Goal: Communication & Community: Answer question/provide support

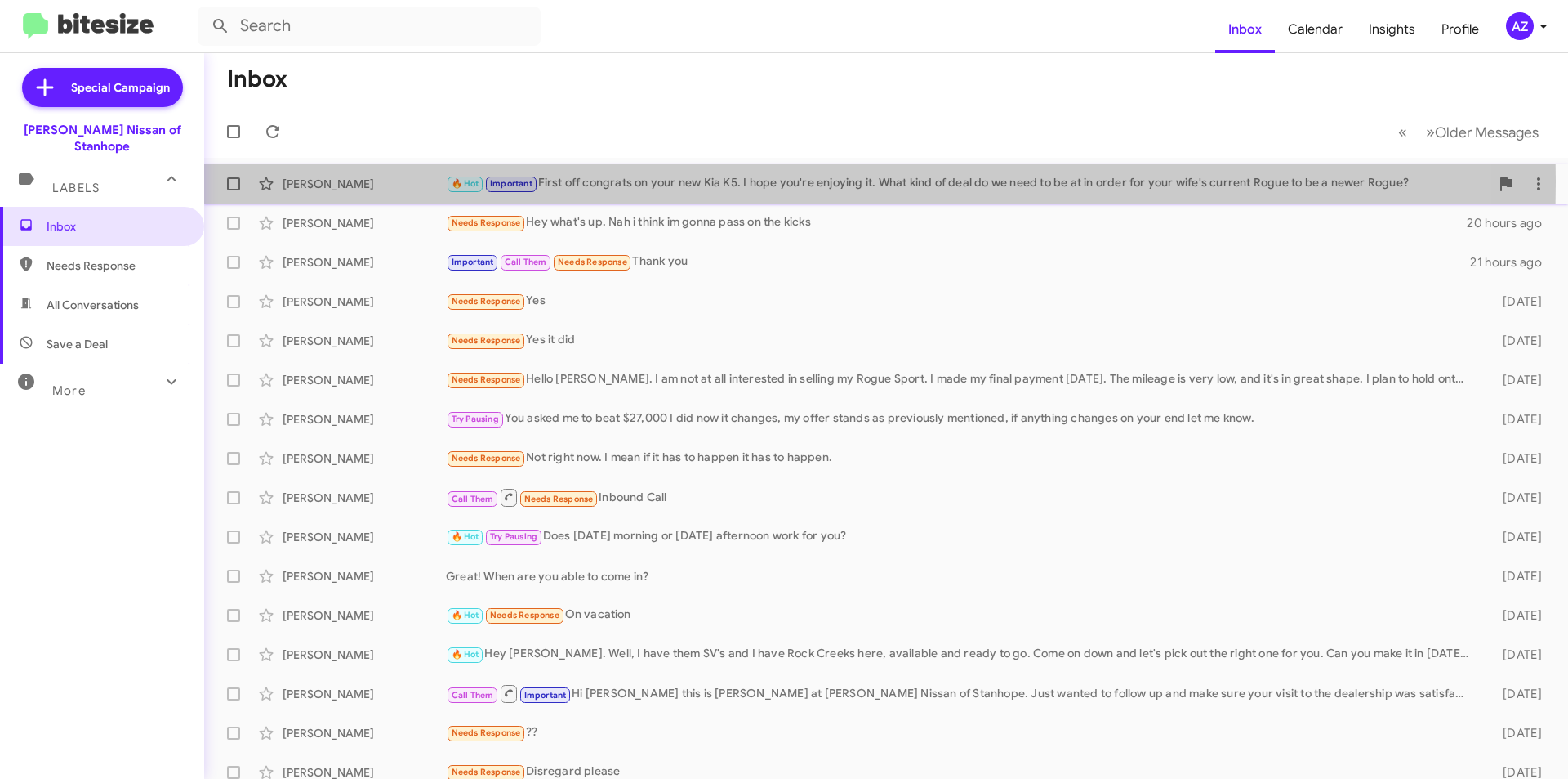
click at [382, 182] on div "[PERSON_NAME]" at bounding box center [364, 184] width 163 height 17
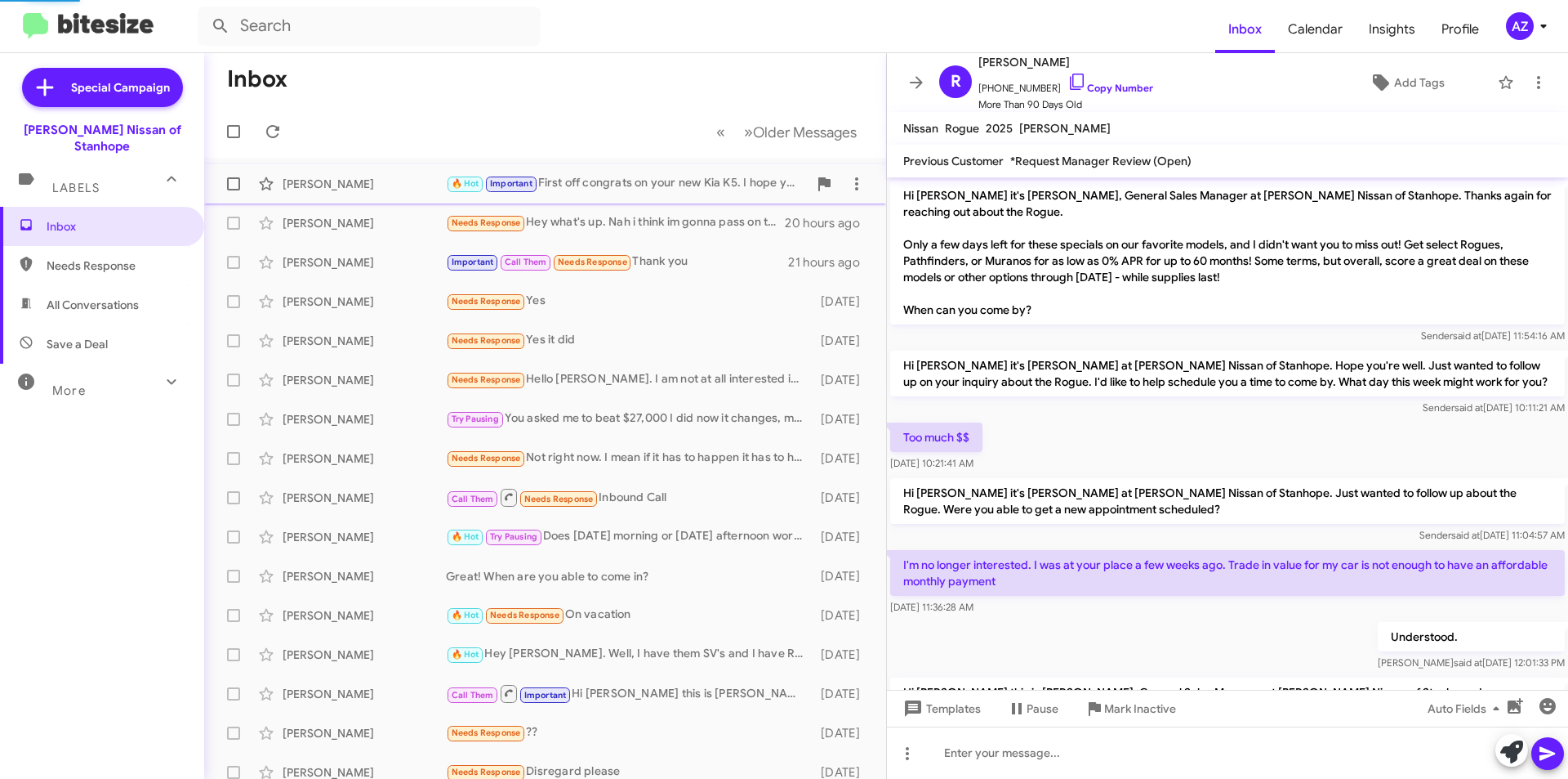
scroll to position [780, 0]
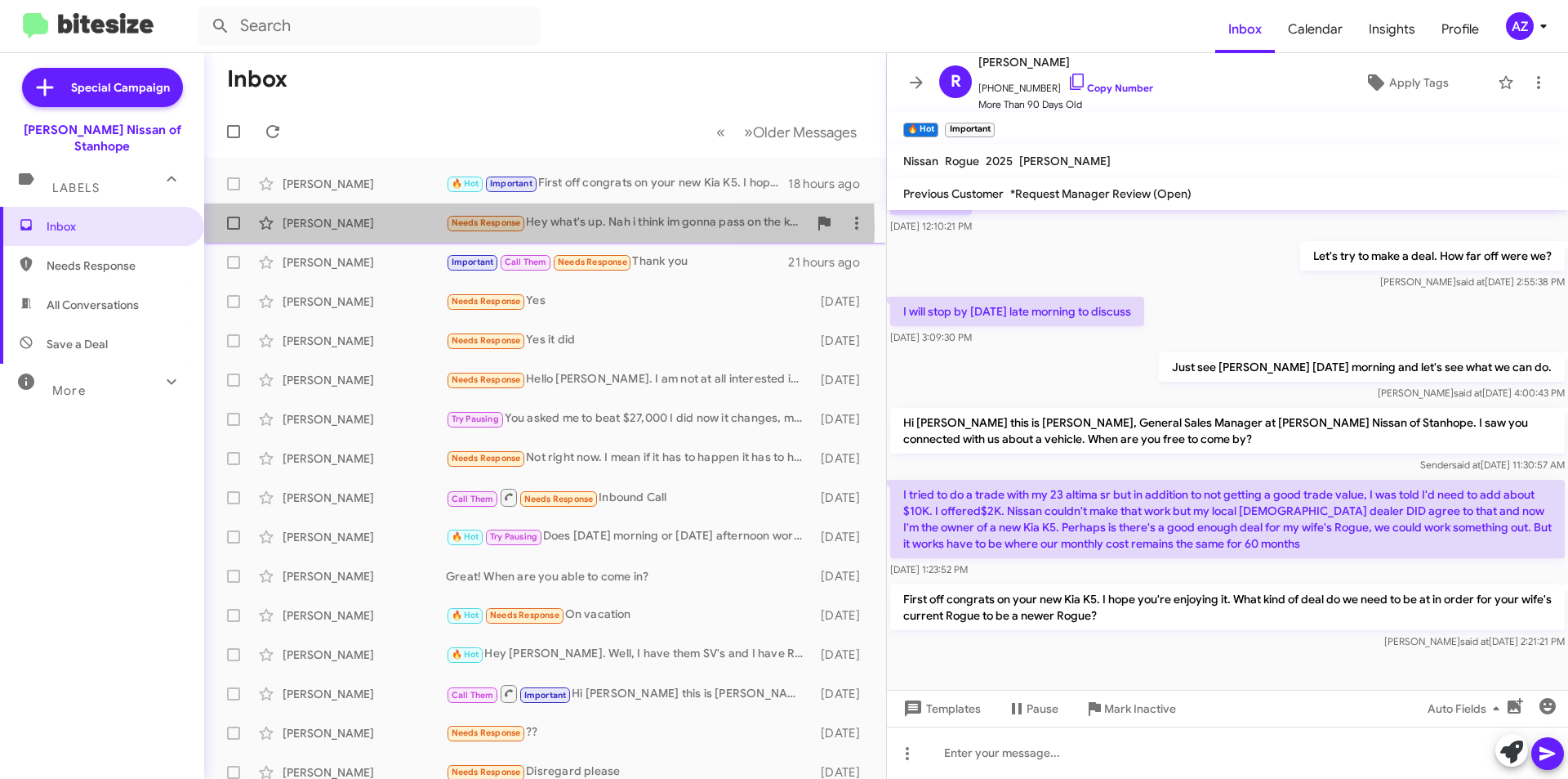
click at [389, 228] on div "[PERSON_NAME]" at bounding box center [364, 223] width 163 height 17
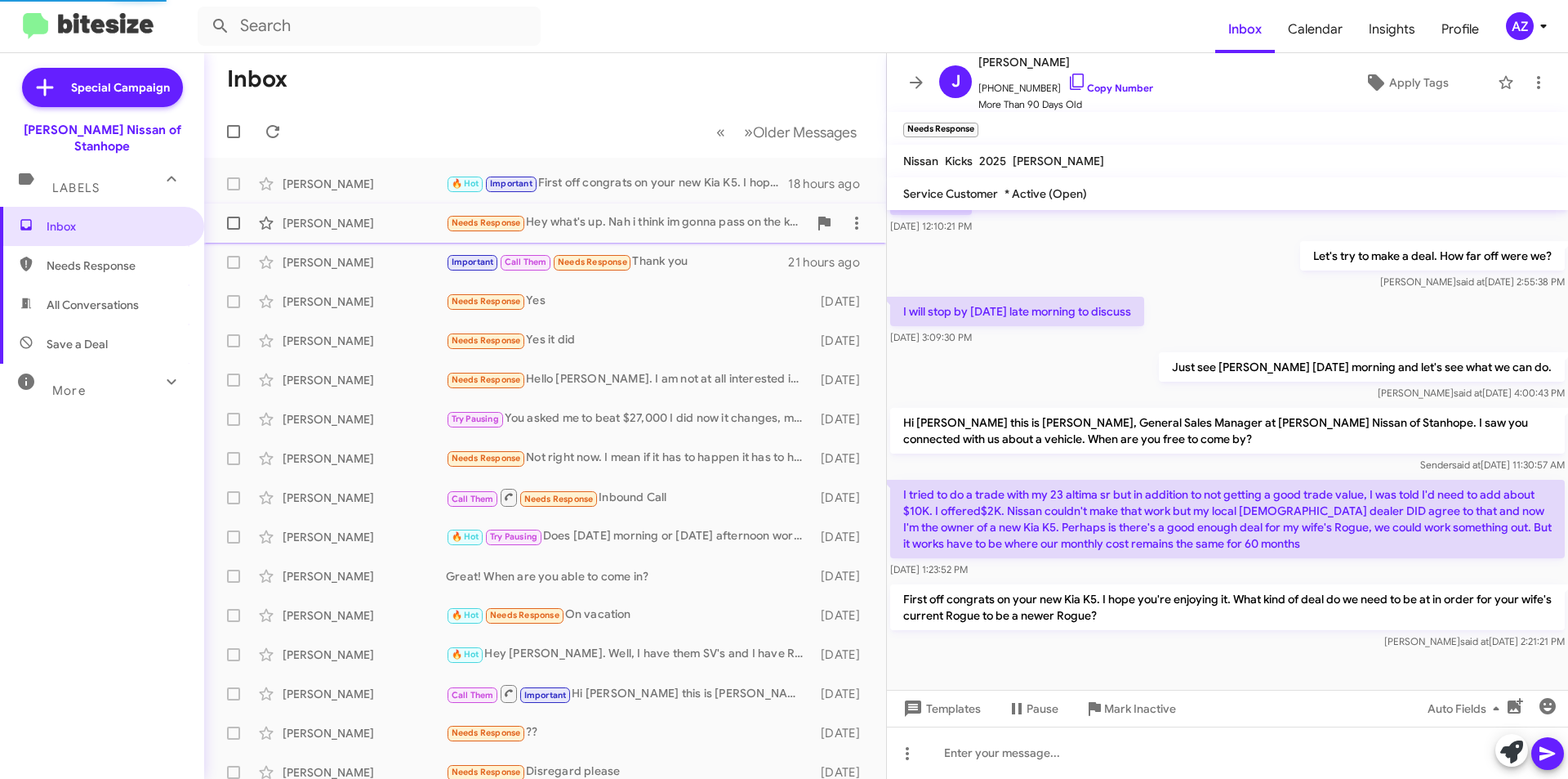
scroll to position [421, 0]
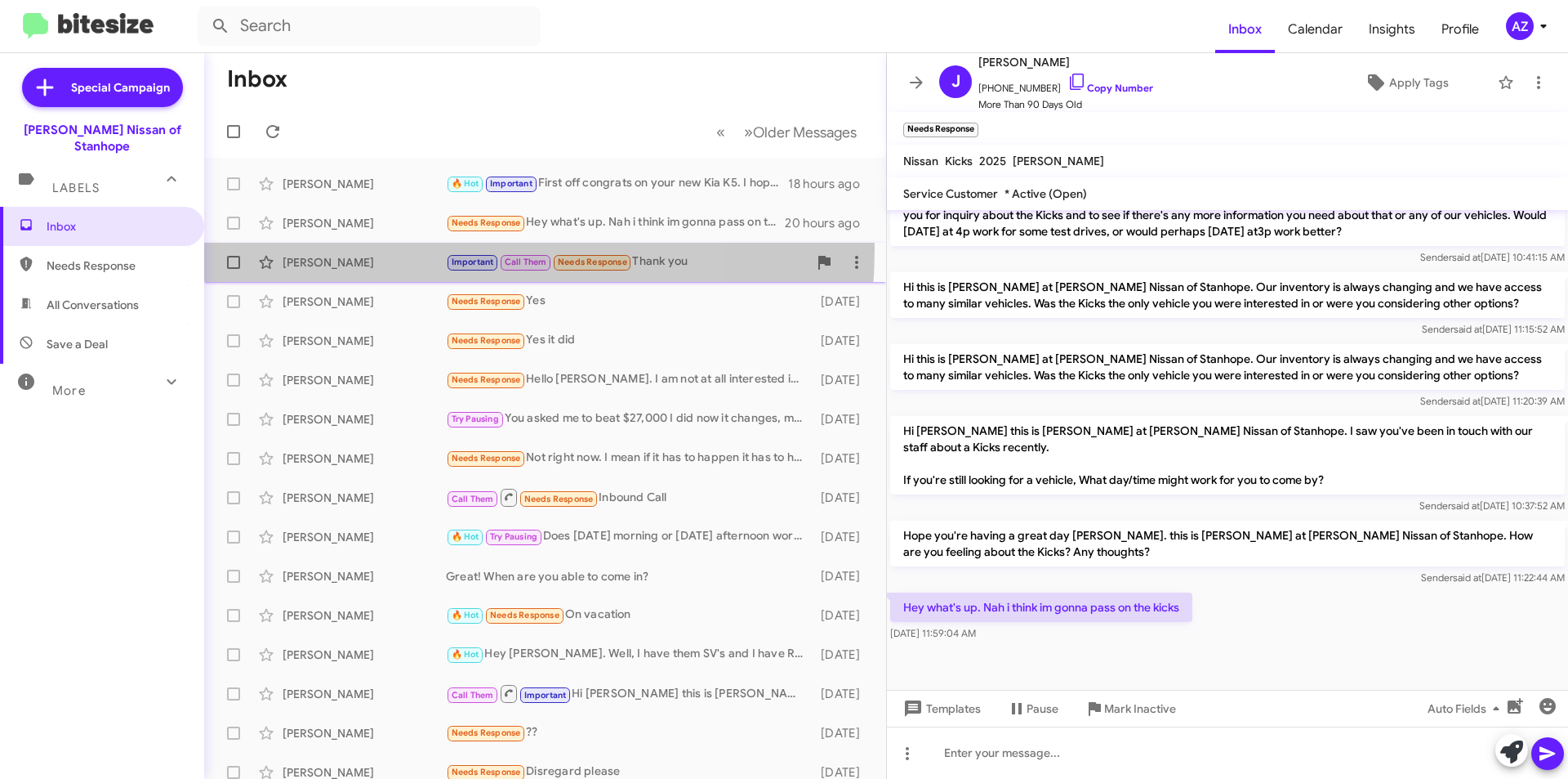
click at [384, 248] on div "[PERSON_NAME] Important Call Them Needs Response Thank you 21 hours ago" at bounding box center [545, 262] width 656 height 32
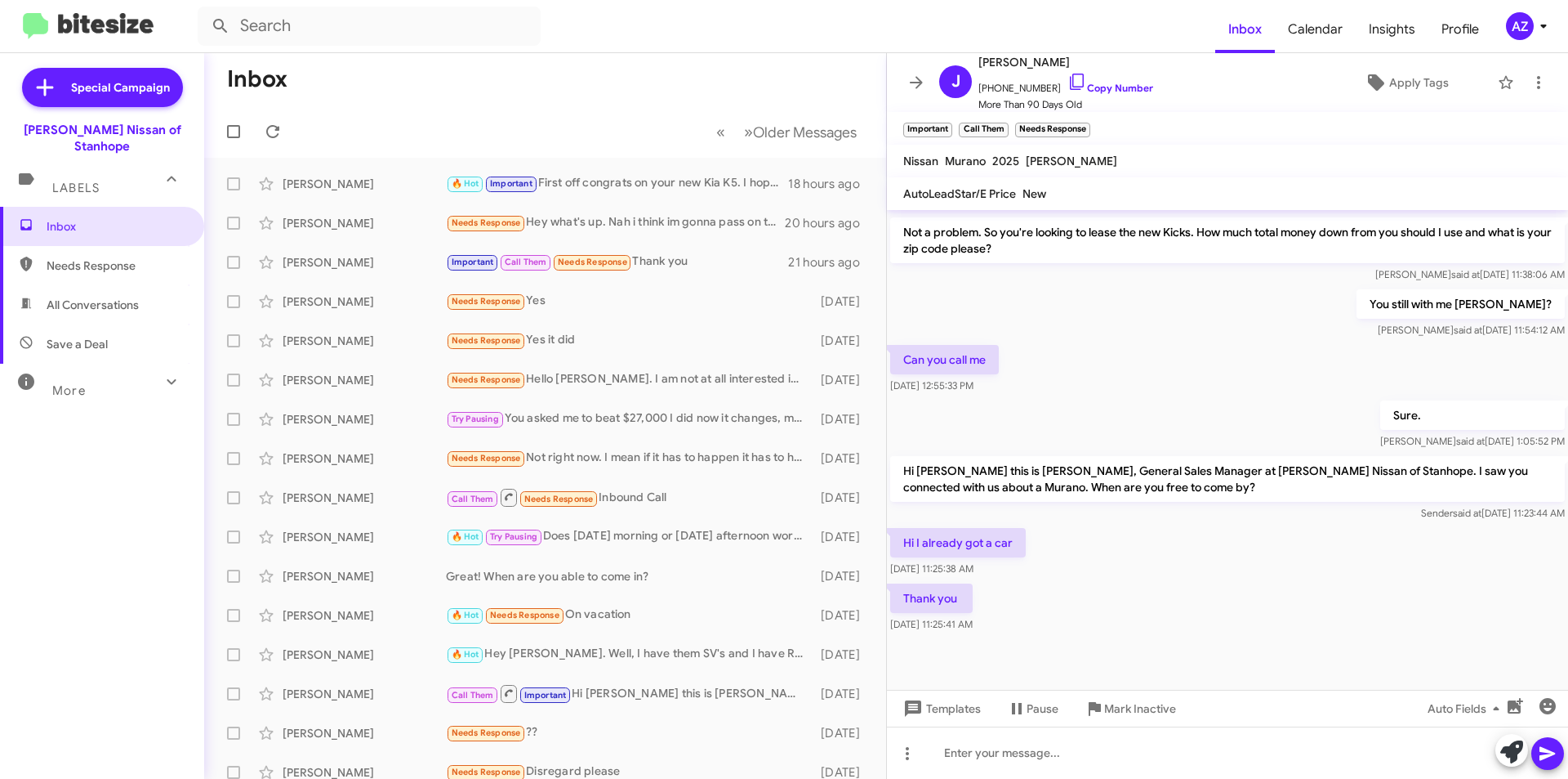
scroll to position [1013, 0]
click at [419, 290] on div "[PERSON_NAME] Needs Response Yes [DATE]" at bounding box center [545, 301] width 656 height 32
